Goal: Task Accomplishment & Management: Complete application form

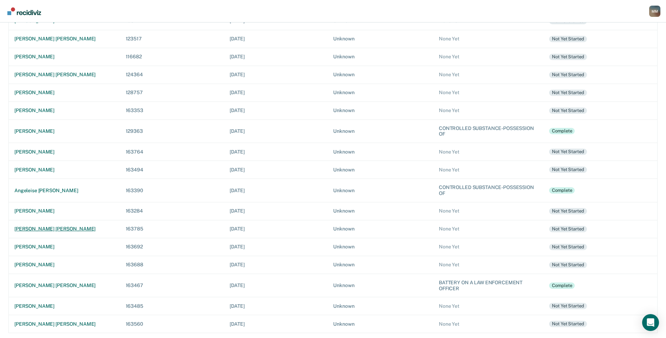
scroll to position [218, 0]
click at [54, 110] on div "[PERSON_NAME]" at bounding box center [64, 110] width 100 height 6
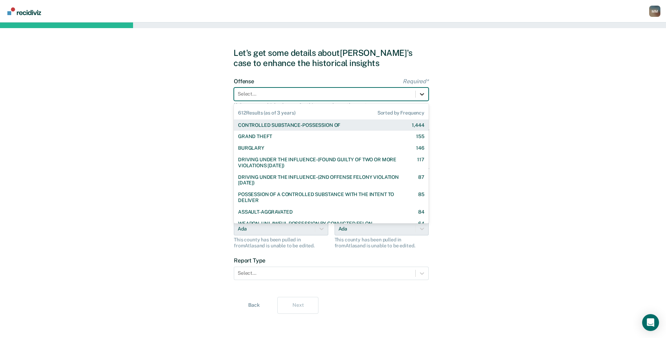
click at [423, 94] on icon at bounding box center [422, 94] width 4 height 2
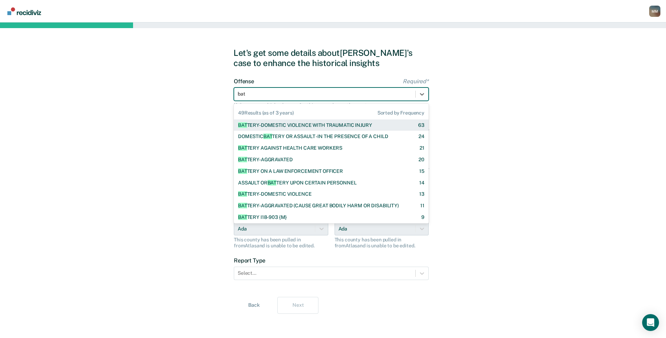
type input "batt"
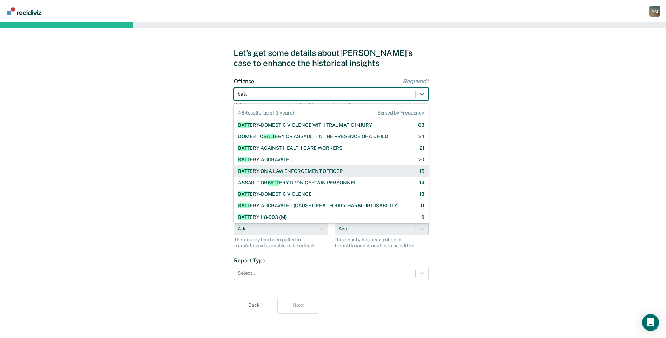
click at [355, 170] on div "BATT ERY ON A LAW ENFORCEMENT OFFICER 15" at bounding box center [331, 171] width 186 height 6
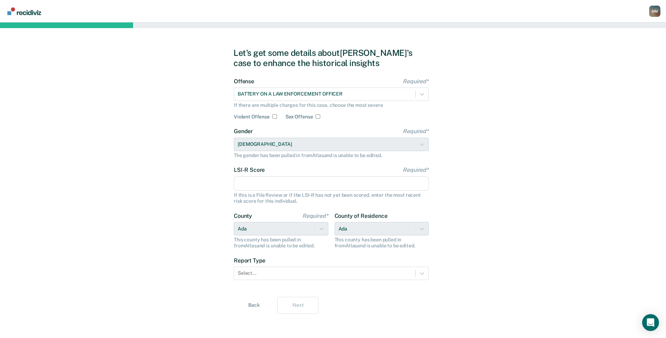
click at [274, 117] on input "Violent Offense" at bounding box center [274, 116] width 5 height 5
checkbox input "true"
click at [269, 183] on input "LSI-R Score Required*" at bounding box center [331, 183] width 195 height 15
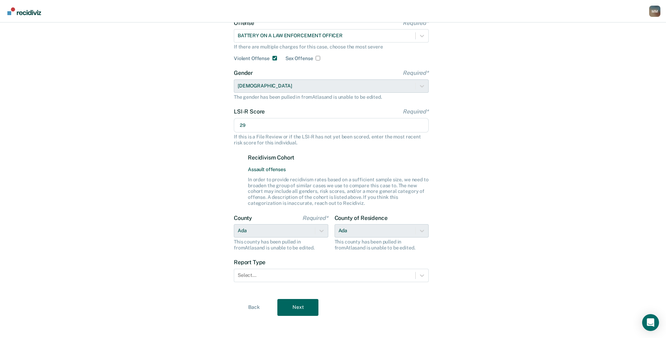
scroll to position [61, 0]
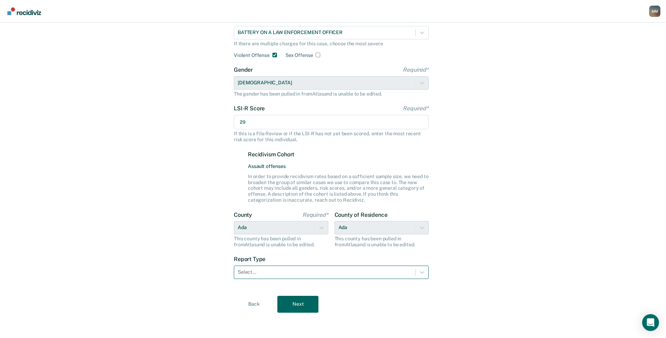
type input "29"
click at [309, 274] on div at bounding box center [325, 271] width 174 height 7
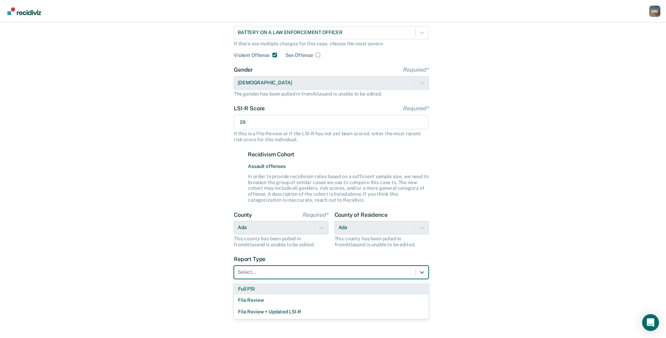
click at [294, 292] on div "Full PSI" at bounding box center [331, 289] width 195 height 12
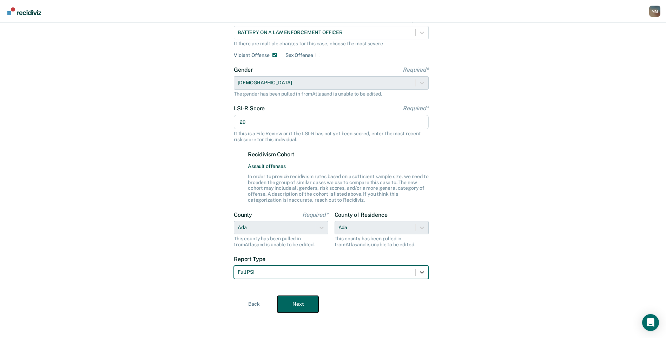
click at [296, 304] on button "Next" at bounding box center [297, 304] width 41 height 17
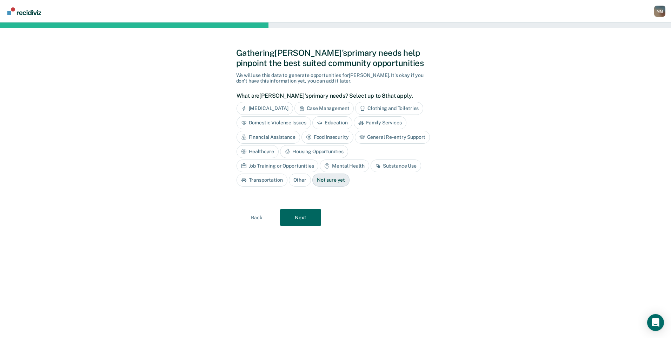
click at [329, 109] on div "Case Management" at bounding box center [325, 108] width 60 height 13
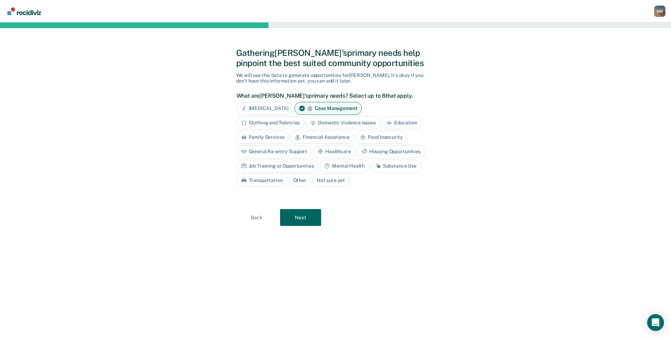
click at [293, 150] on div "General Re-entry Support" at bounding box center [274, 151] width 75 height 13
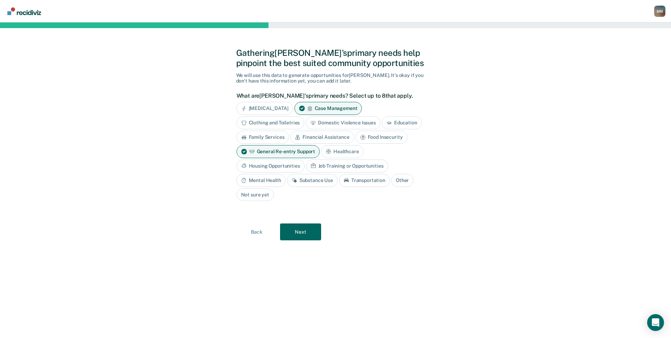
click at [286, 163] on div "Housing Opportunities" at bounding box center [271, 165] width 68 height 13
click at [304, 178] on div "Substance Use" at bounding box center [312, 180] width 51 height 13
click at [333, 138] on div "Financial Assistance" at bounding box center [322, 137] width 64 height 13
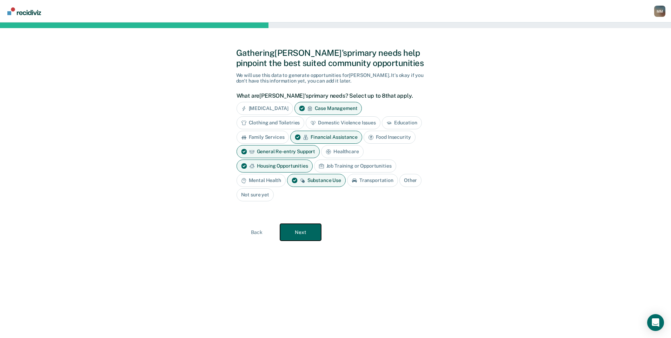
click at [306, 233] on button "Next" at bounding box center [300, 232] width 41 height 17
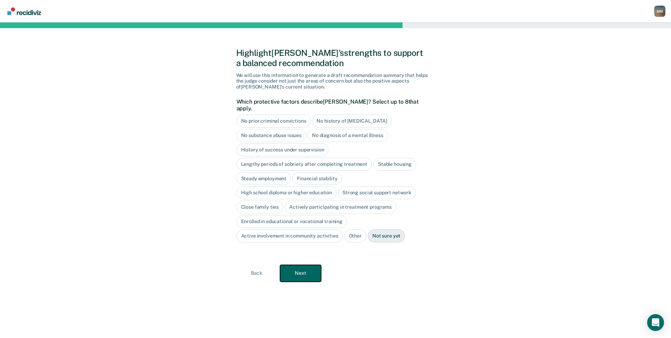
click at [303, 267] on button "Next" at bounding box center [300, 273] width 41 height 17
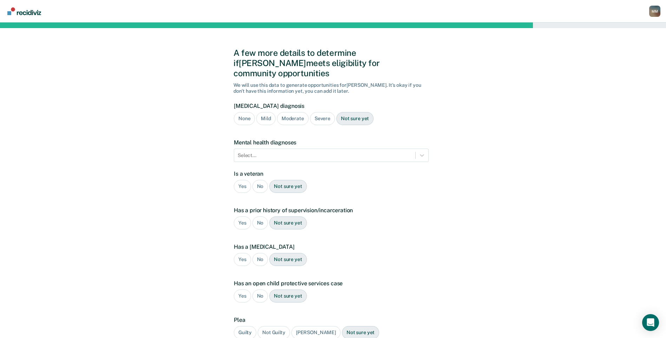
click at [316, 112] on div "Severe" at bounding box center [322, 118] width 25 height 13
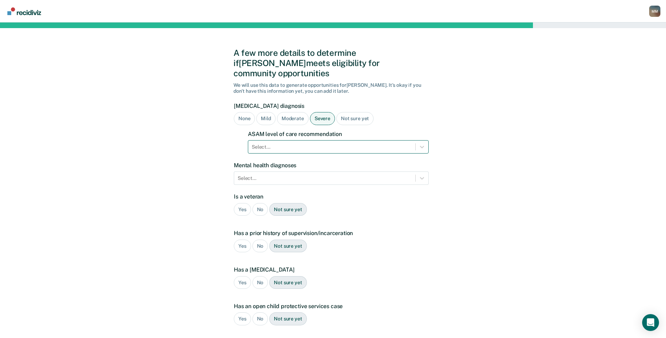
click at [306, 143] on div at bounding box center [332, 146] width 160 height 7
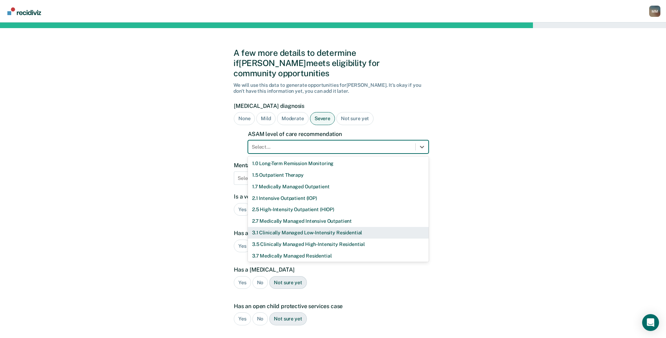
click at [291, 227] on div "3.1 Clinically Managed Low-Intensity Residential" at bounding box center [338, 233] width 181 height 12
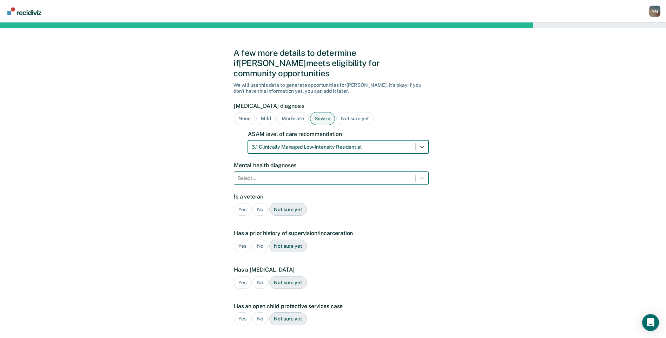
click at [335, 173] on div "Select..." at bounding box center [324, 178] width 181 height 10
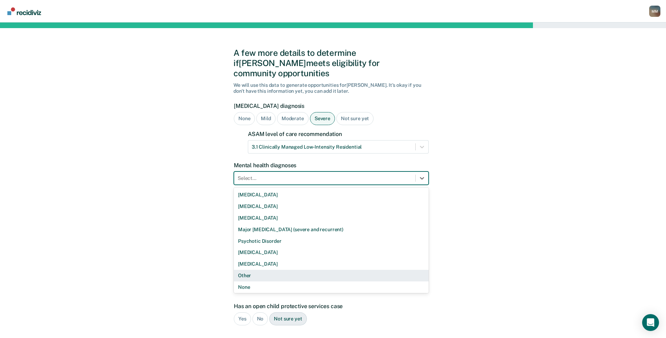
click at [264, 270] on div "Other" at bounding box center [331, 276] width 195 height 12
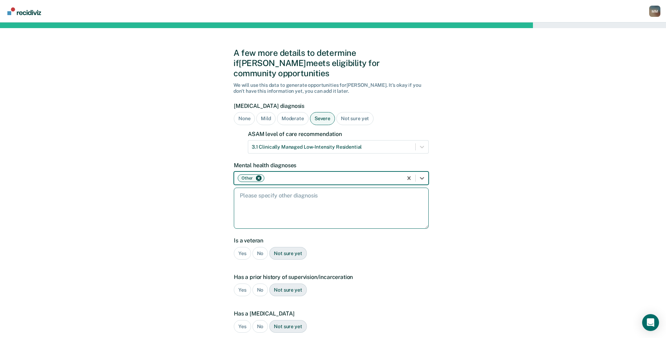
click at [264, 187] on textarea at bounding box center [331, 207] width 195 height 41
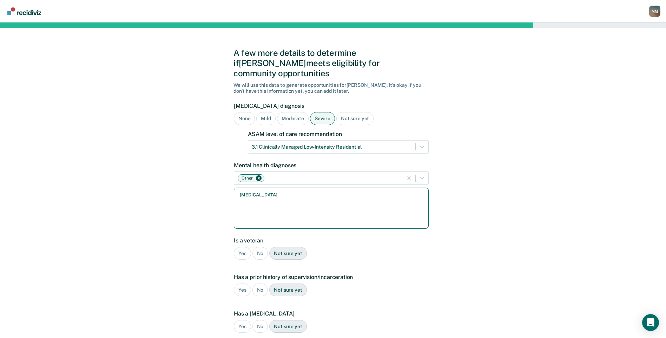
type textarea "[MEDICAL_DATA]"
click at [264, 247] on div "No" at bounding box center [260, 253] width 16 height 13
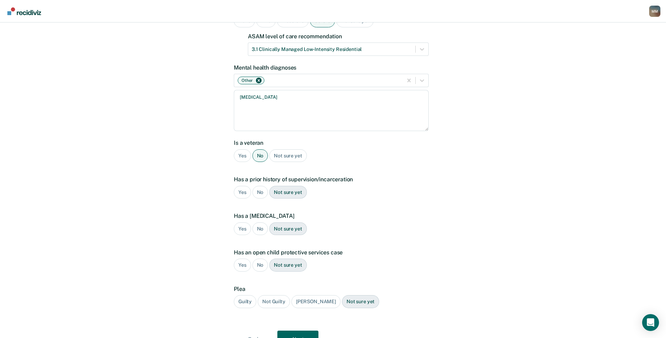
scroll to position [117, 0]
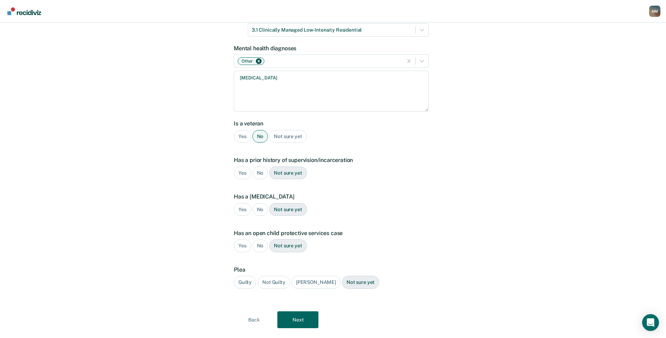
click at [243, 166] on div "Yes" at bounding box center [242, 172] width 17 height 13
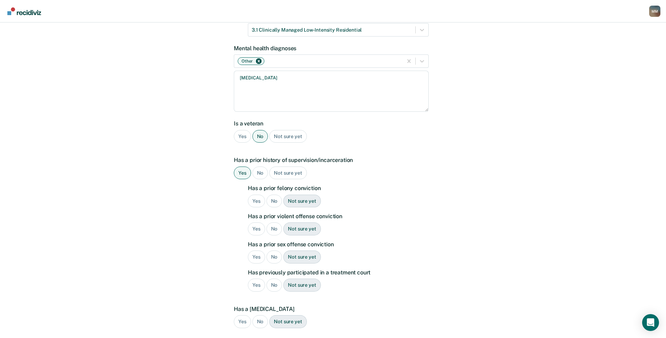
click at [273, 194] on div "No" at bounding box center [274, 200] width 16 height 13
click at [253, 222] on div "Yes" at bounding box center [256, 228] width 17 height 13
click at [273, 250] on div "No" at bounding box center [274, 256] width 16 height 13
click at [271, 278] on div "No" at bounding box center [274, 284] width 16 height 13
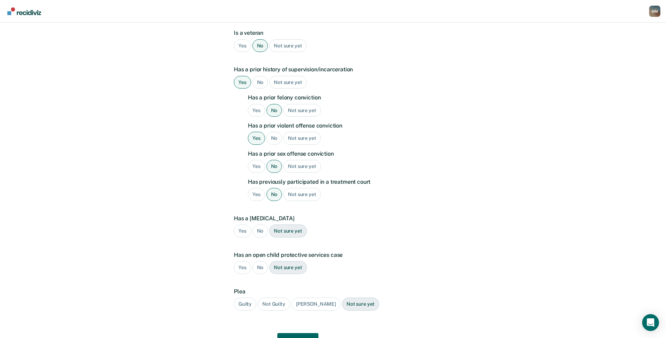
scroll to position [234, 0]
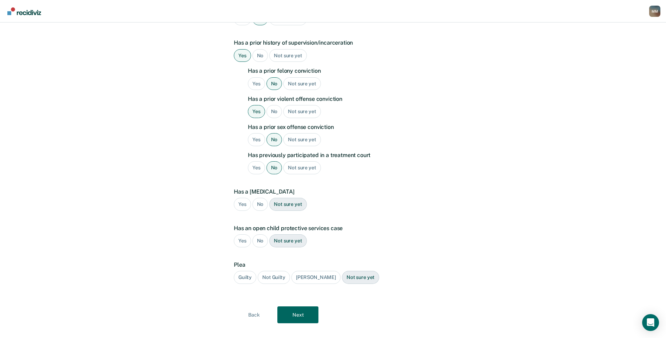
click at [264, 198] on div "No" at bounding box center [260, 204] width 16 height 13
click at [260, 234] on div "No" at bounding box center [260, 240] width 16 height 13
click at [245, 271] on div "Guilty" at bounding box center [245, 277] width 22 height 13
click at [301, 306] on button "Next" at bounding box center [297, 314] width 41 height 17
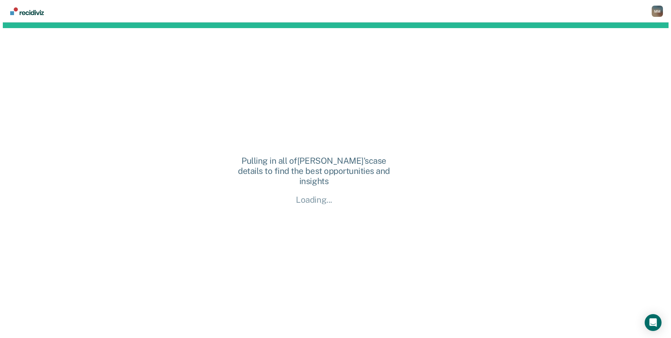
scroll to position [0, 0]
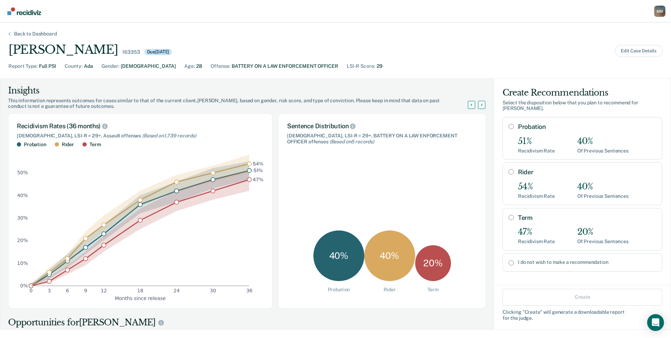
click at [509, 260] on input "I do not wish to make a recommendation" at bounding box center [511, 263] width 5 height 6
radio input "true"
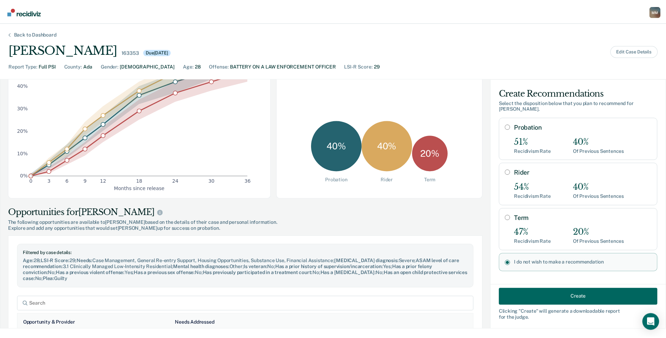
scroll to position [164, 0]
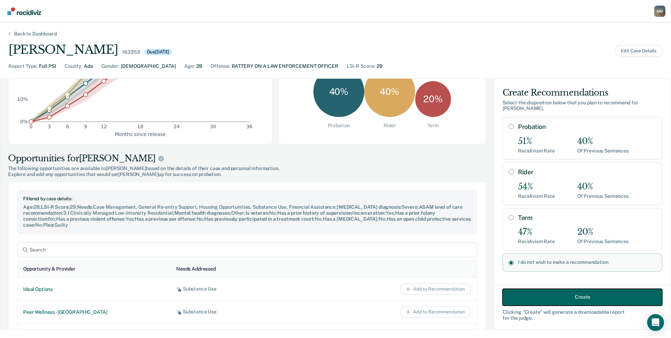
click at [540, 296] on button "Create" at bounding box center [583, 296] width 160 height 17
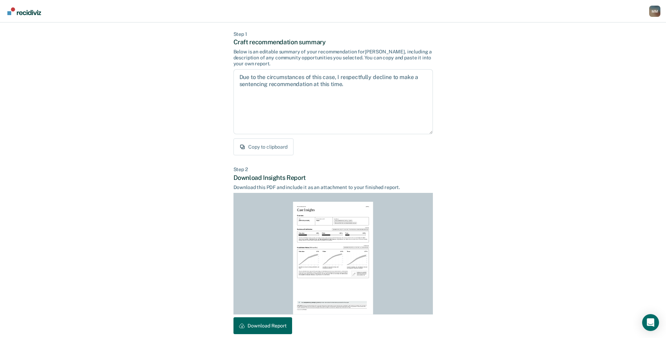
scroll to position [62, 0]
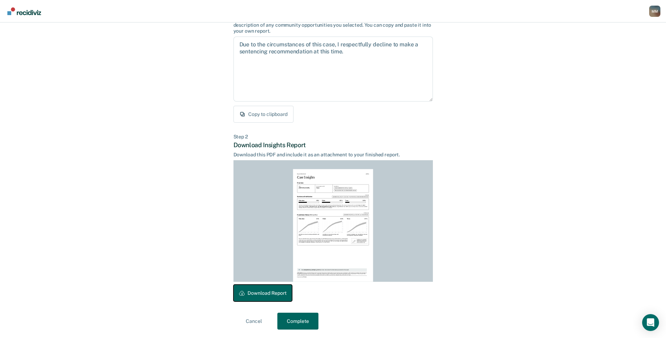
drag, startPoint x: 261, startPoint y: 292, endPoint x: 653, endPoint y: 185, distance: 406.5
click at [261, 293] on button "Download Report" at bounding box center [262, 292] width 59 height 17
click at [288, 319] on button "Complete" at bounding box center [297, 320] width 41 height 17
